Goal: Task Accomplishment & Management: Manage account settings

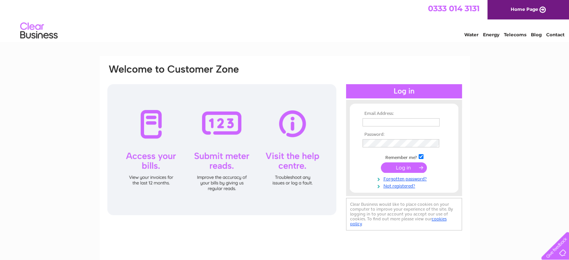
click at [383, 119] on input "text" at bounding box center [401, 122] width 77 height 8
type input "hatac1819@gmail.com"
click at [413, 166] on input "submit" at bounding box center [404, 167] width 46 height 10
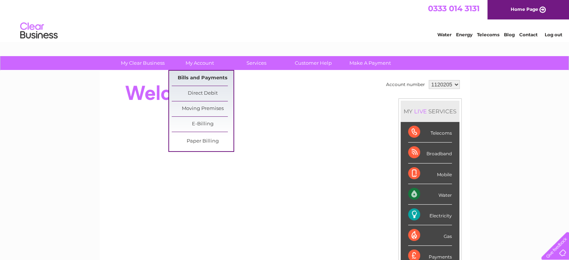
click at [196, 78] on link "Bills and Payments" at bounding box center [203, 78] width 62 height 15
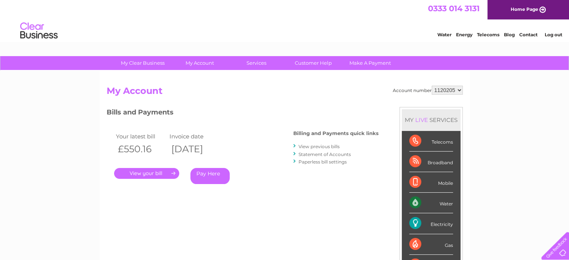
click at [157, 173] on link "." at bounding box center [146, 173] width 65 height 11
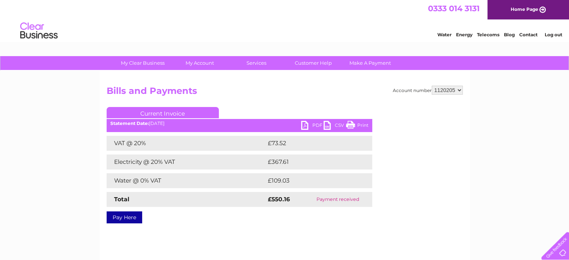
click at [313, 127] on link "PDF" at bounding box center [312, 126] width 22 height 11
